Goal: Register for event/course

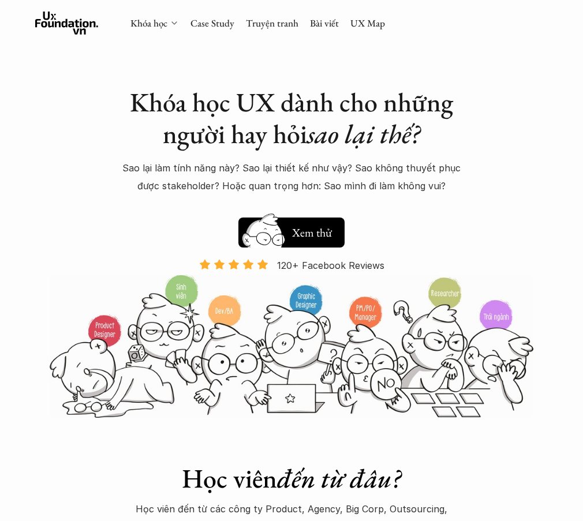
click at [178, 21] on icon at bounding box center [174, 22] width 9 height 9
click at [97, 83] on div "Khóa học UX dành cho những người hay hỏi sao lại thế? Sao lại làm tính năng này…" at bounding box center [291, 209] width 583 height 418
click at [162, 26] on link "Khóa học" at bounding box center [148, 23] width 37 height 13
click at [148, 24] on link "Khóa học" at bounding box center [148, 23] width 37 height 13
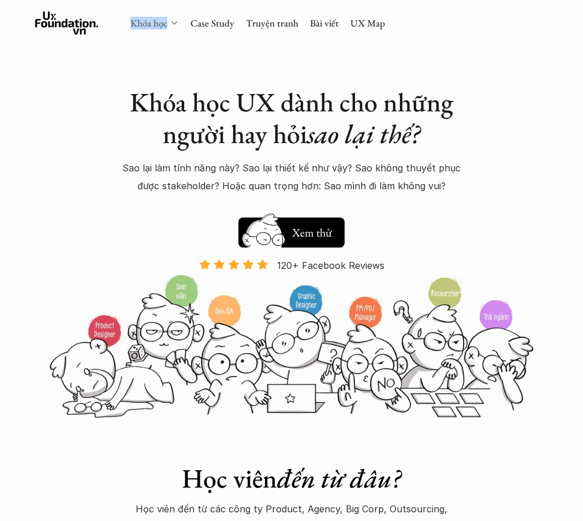
click at [148, 24] on link "Khóa học" at bounding box center [148, 23] width 37 height 13
click at [112, 67] on div "Khóa học UX dành cho những người hay hỏi sao lại thế? Sao lại làm tính năng này…" at bounding box center [291, 209] width 583 height 418
click at [158, 22] on link "Khóa học" at bounding box center [148, 23] width 37 height 13
click at [176, 22] on polyline at bounding box center [174, 23] width 5 height 2
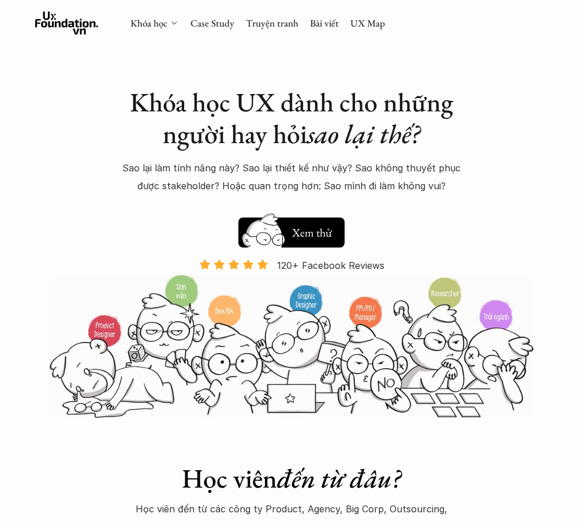
click at [171, 21] on icon at bounding box center [174, 22] width 9 height 9
click at [175, 20] on icon at bounding box center [174, 22] width 9 height 9
click at [155, 22] on link "Khóa học" at bounding box center [148, 23] width 37 height 13
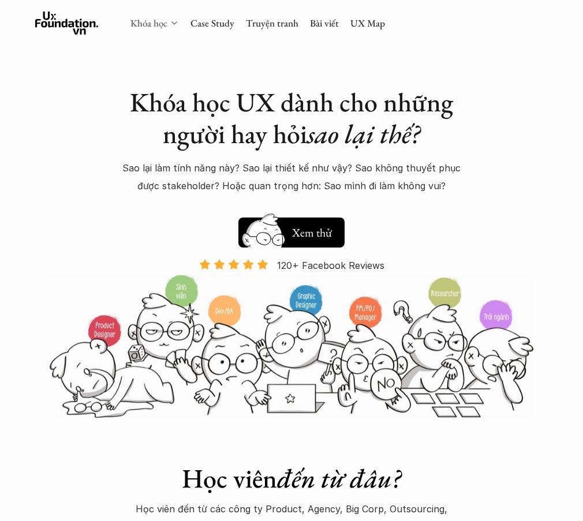
click at [145, 18] on link "Khóa học" at bounding box center [148, 23] width 37 height 13
click at [77, 26] on use at bounding box center [66, 23] width 63 height 23
click at [306, 232] on h5 "Xem thử" at bounding box center [311, 234] width 43 height 16
click at [306, 232] on h5 "Xem thử" at bounding box center [311, 235] width 43 height 16
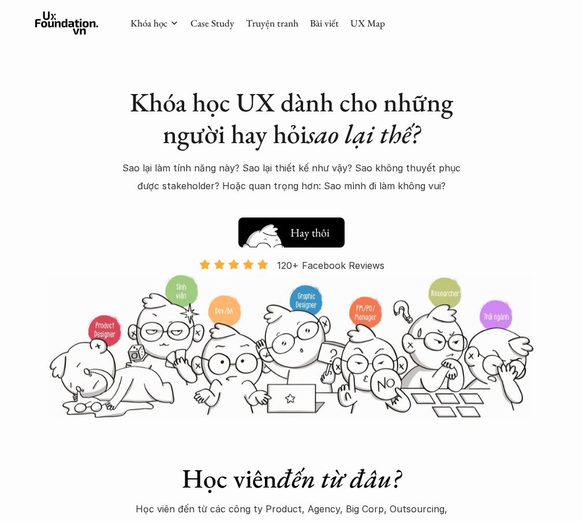
click at [306, 232] on h5 "Xem thử" at bounding box center [311, 235] width 43 height 16
click at [298, 243] on button "Hay thôi Xem thử" at bounding box center [291, 232] width 106 height 30
click at [298, 243] on h5 "Xem thử" at bounding box center [311, 235] width 43 height 16
click at [289, 223] on link "Hay thôi Xem thử" at bounding box center [291, 230] width 106 height 36
click at [296, 228] on h5 "Xem thử" at bounding box center [311, 235] width 43 height 16
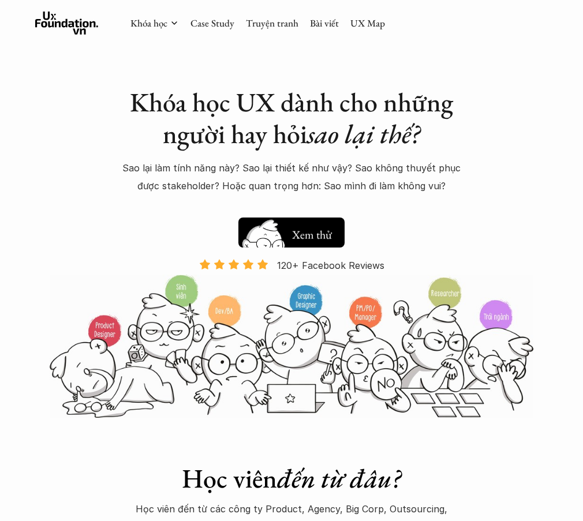
click at [409, 212] on div "Hay thôi Xem thử 120+ Facebook Reviews" at bounding box center [291, 243] width 404 height 62
click at [270, 239] on img at bounding box center [263, 239] width 62 height 52
click at [32, 110] on div "Khóa học UX dành cho những người hay hỏi sao lại thế? Sao lại làm tính năng này…" at bounding box center [291, 209] width 583 height 418
click at [63, 36] on div "Khóa học Case Study Truyện tranh Bài viết UX Map" at bounding box center [291, 23] width 583 height 47
